Goal: Navigation & Orientation: Find specific page/section

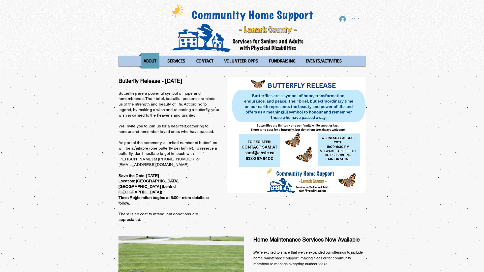
click at [0, 0] on div "Log In ABOUT OUR STORIES Diner's Club Stories MOW Stories Lois's Journey Ryan's…" at bounding box center [242, 34] width 484 height 69
